Goal: Find specific page/section: Find specific page/section

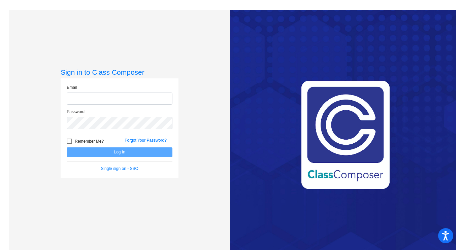
type input "[EMAIL_ADDRESS][DOMAIN_NAME]"
click at [118, 152] on button "Log In" at bounding box center [120, 153] width 106 height 10
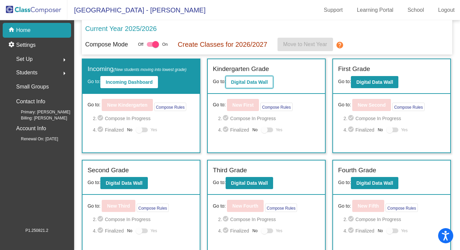
click at [245, 83] on b "Digital Data Wall" at bounding box center [249, 82] width 37 height 5
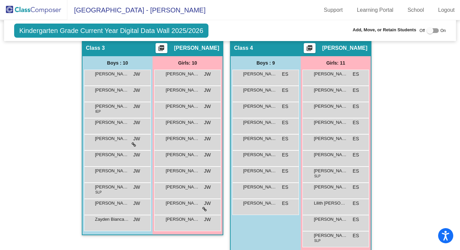
scroll to position [385, 0]
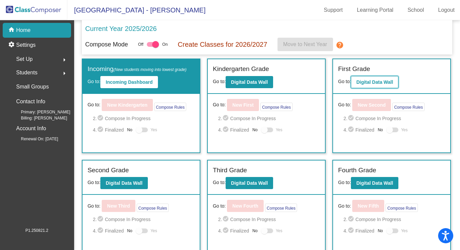
click at [366, 83] on b "Digital Data Wall" at bounding box center [375, 82] width 37 height 5
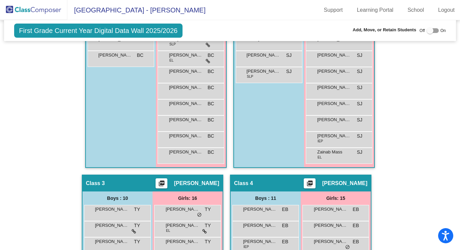
scroll to position [328, 0]
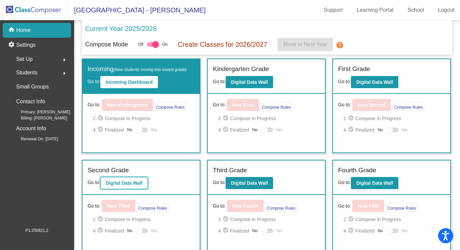
click at [118, 183] on b "Digital Data Wall" at bounding box center [124, 183] width 37 height 5
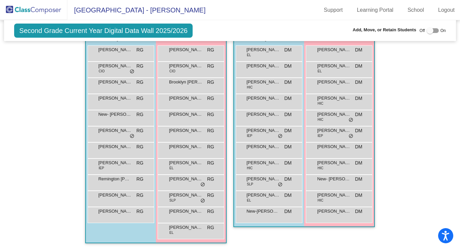
scroll to position [648, 0]
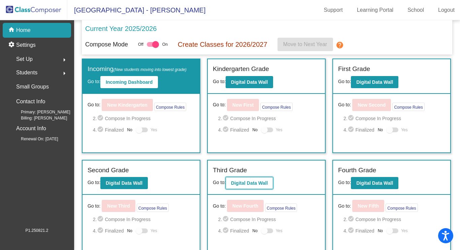
click at [249, 185] on b "Digital Data Wall" at bounding box center [249, 183] width 37 height 5
